Goal: Information Seeking & Learning: Learn about a topic

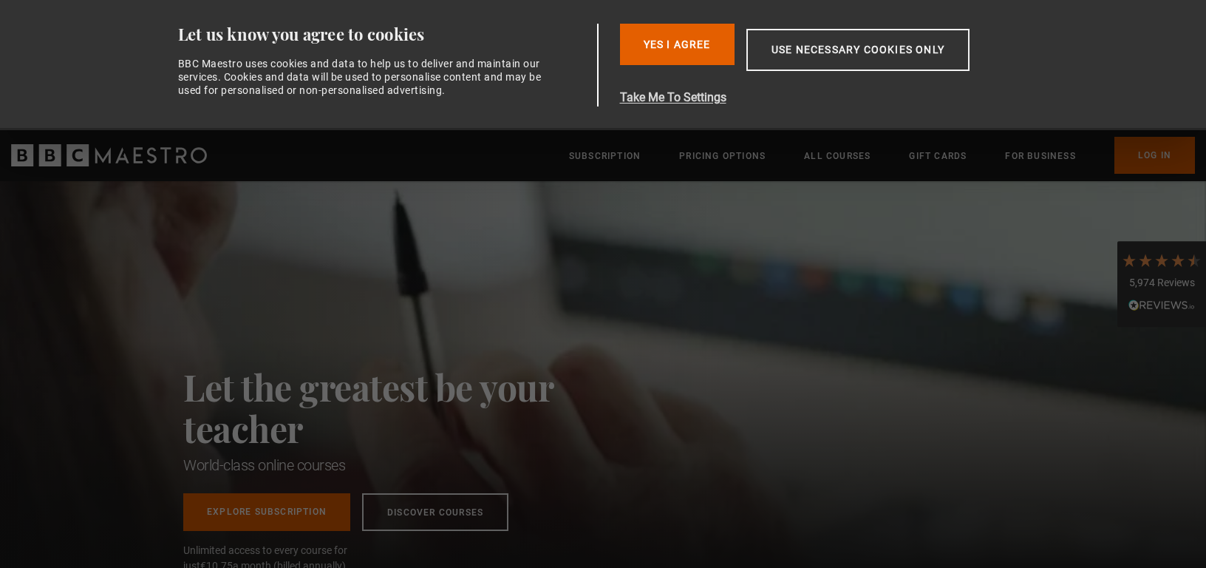
scroll to position [0, 581]
click at [818, 50] on button "Use necessary cookies only" at bounding box center [857, 50] width 223 height 42
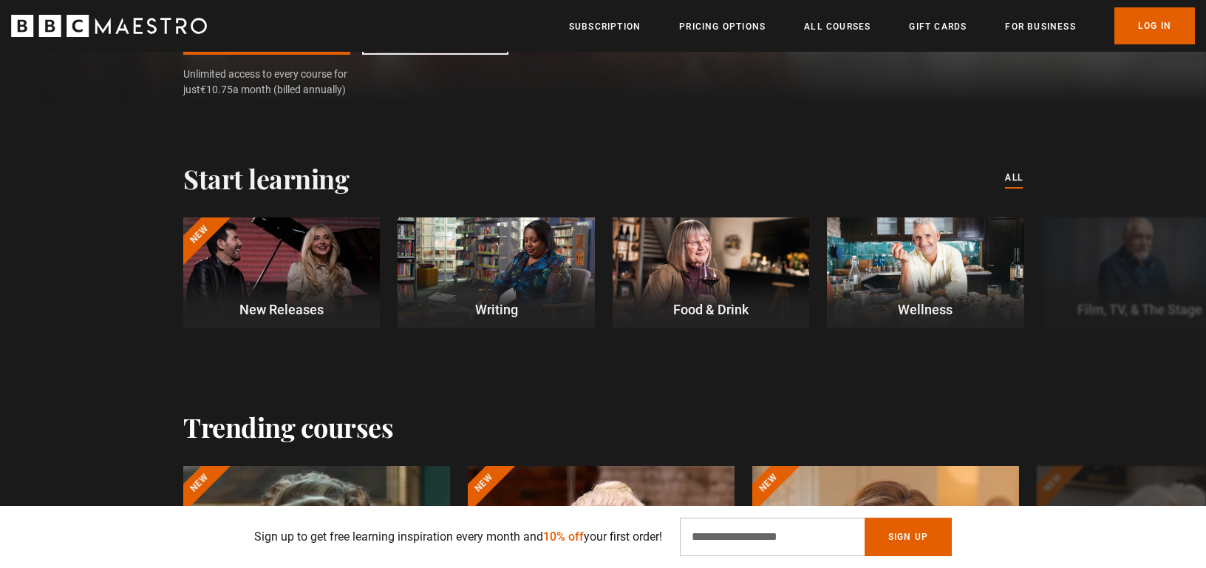
scroll to position [384, 0]
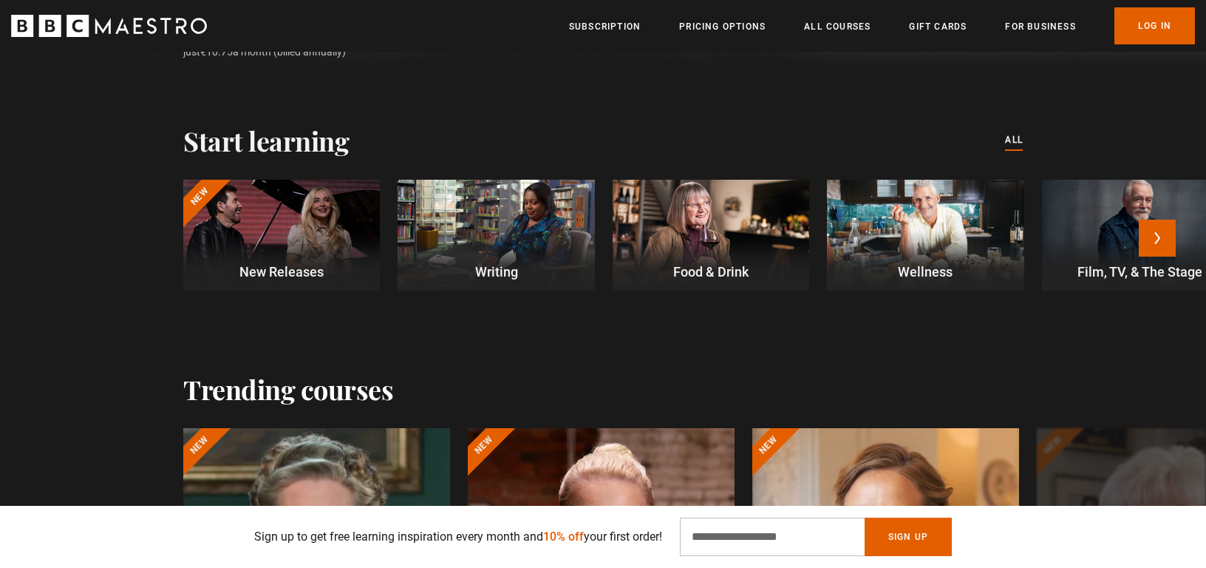
click at [499, 262] on p "Writing" at bounding box center [496, 272] width 197 height 20
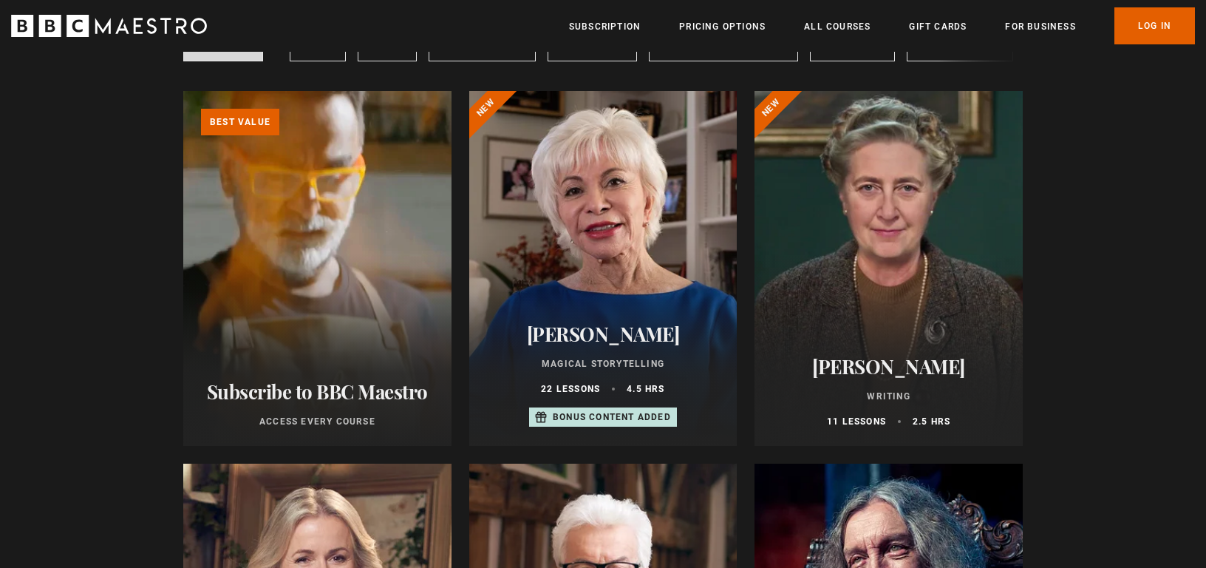
scroll to position [148, 0]
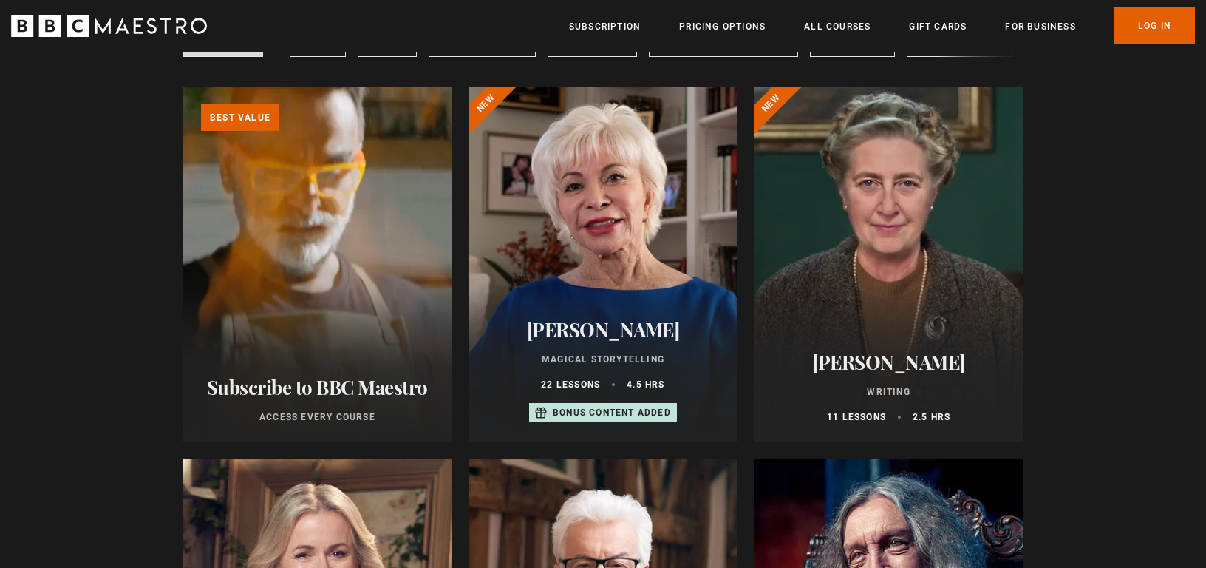
click at [874, 207] on div at bounding box center [889, 263] width 268 height 355
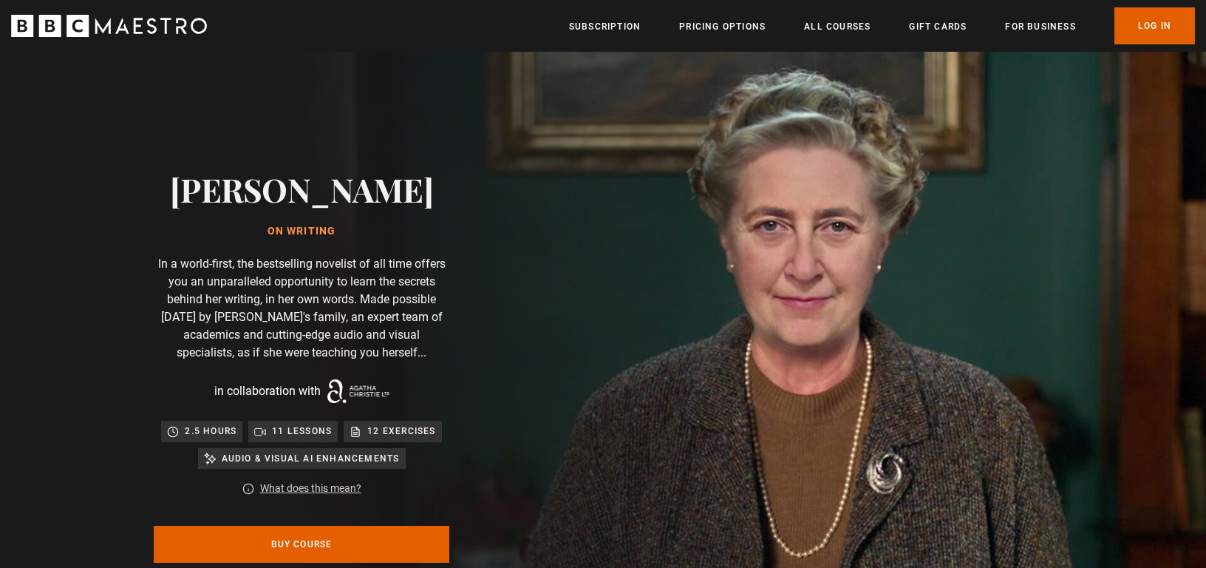
scroll to position [0, 581]
click at [127, 236] on div "[PERSON_NAME] On writing In a world-first, the bestselling novelist of all time…" at bounding box center [301, 392] width 473 height 681
